Goal: Check status: Check status

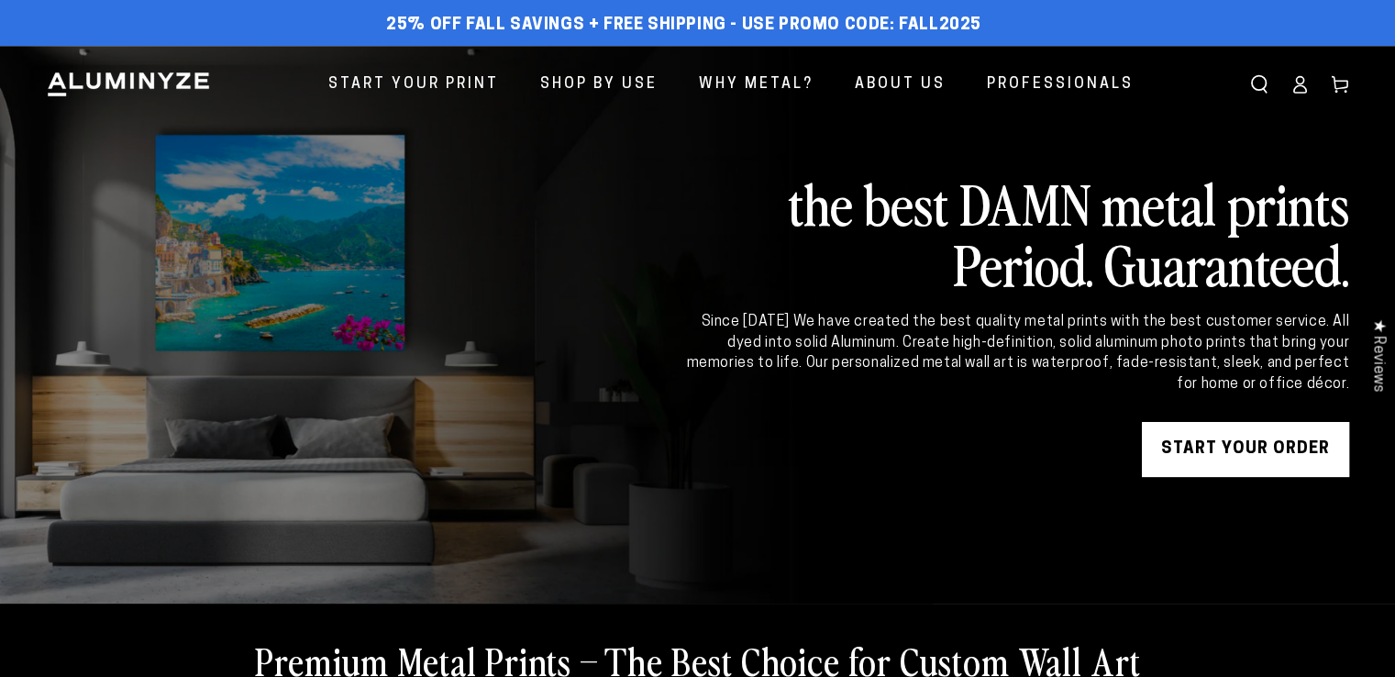
click at [1291, 85] on icon at bounding box center [1299, 84] width 18 height 18
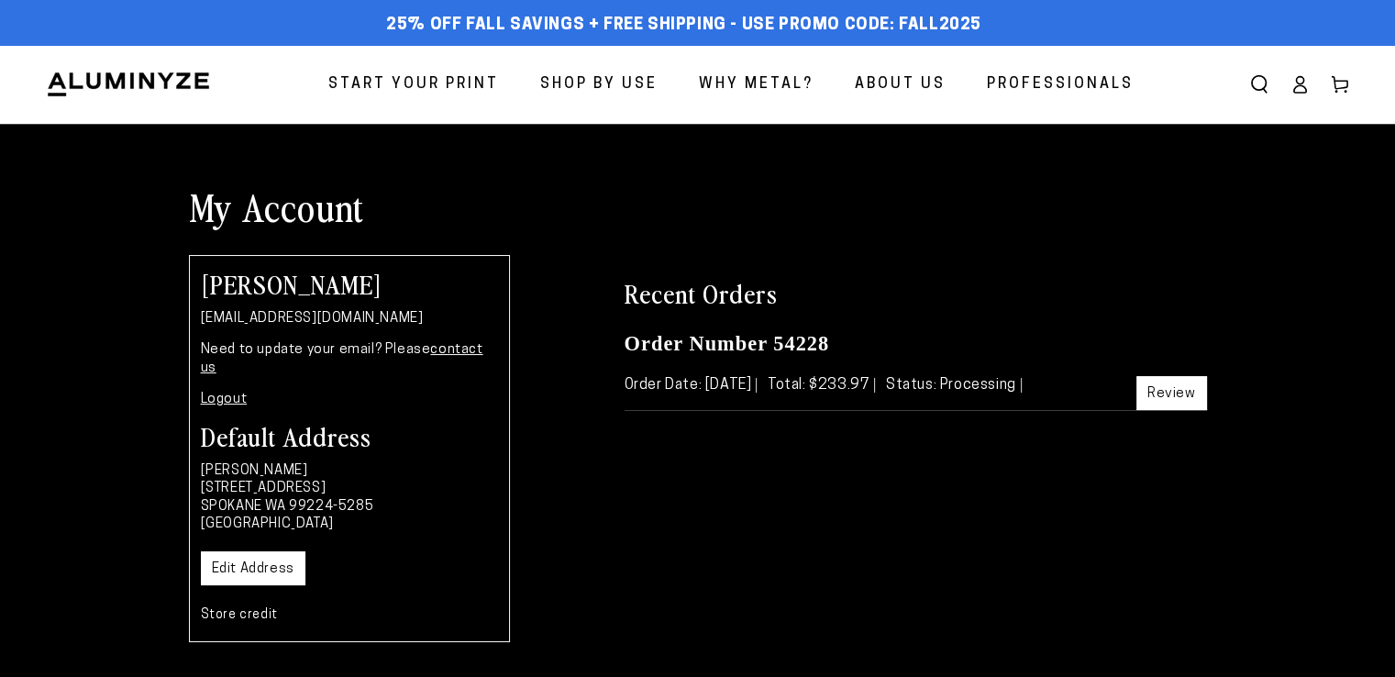
click at [1163, 399] on link "Review" at bounding box center [1171, 393] width 71 height 34
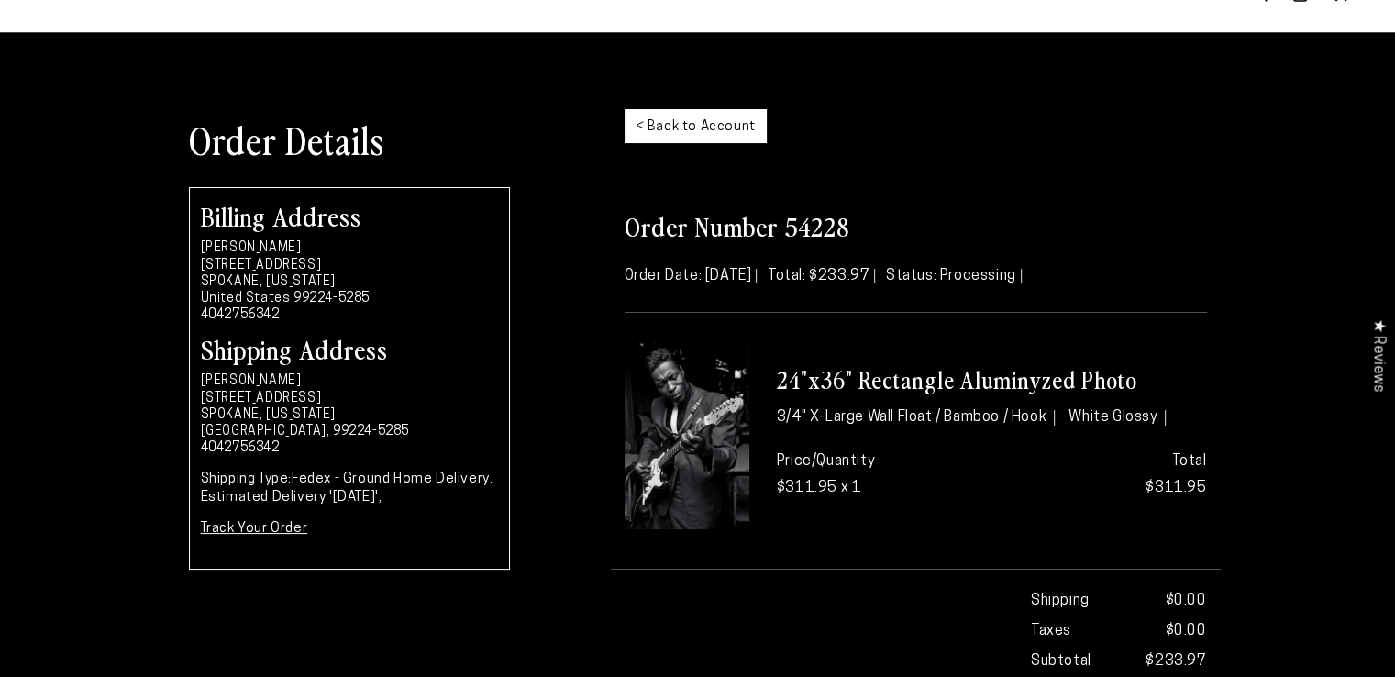
scroll to position [183, 0]
